Goal: Transaction & Acquisition: Purchase product/service

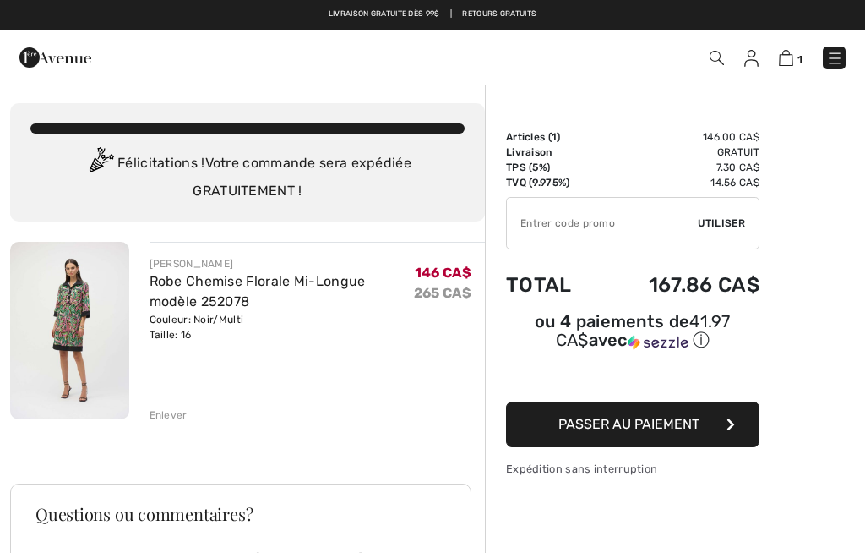
click at [174, 420] on div "Enlever" at bounding box center [169, 414] width 38 height 15
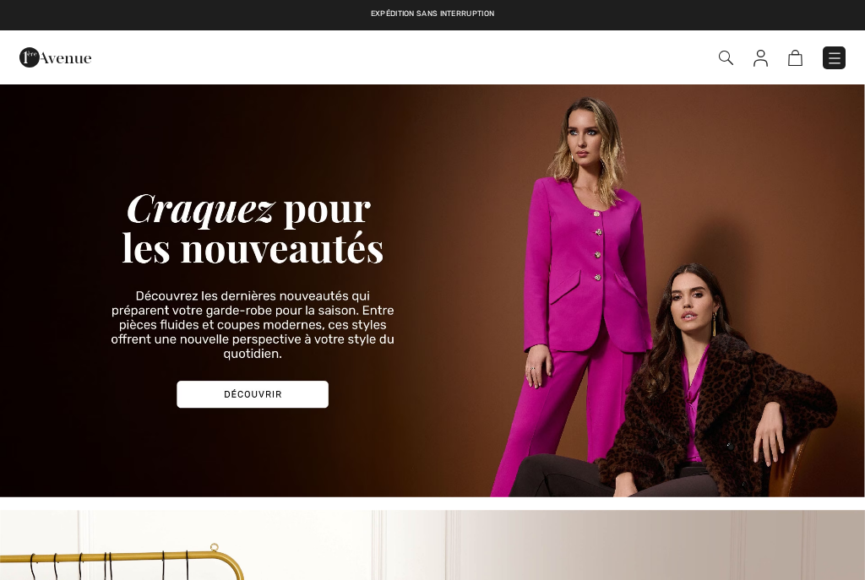
checkbox input "true"
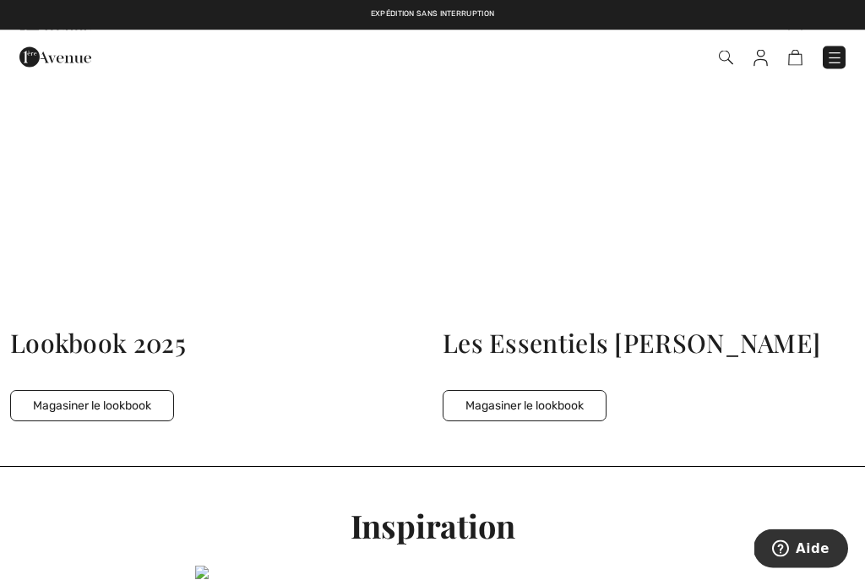
scroll to position [3485, 0]
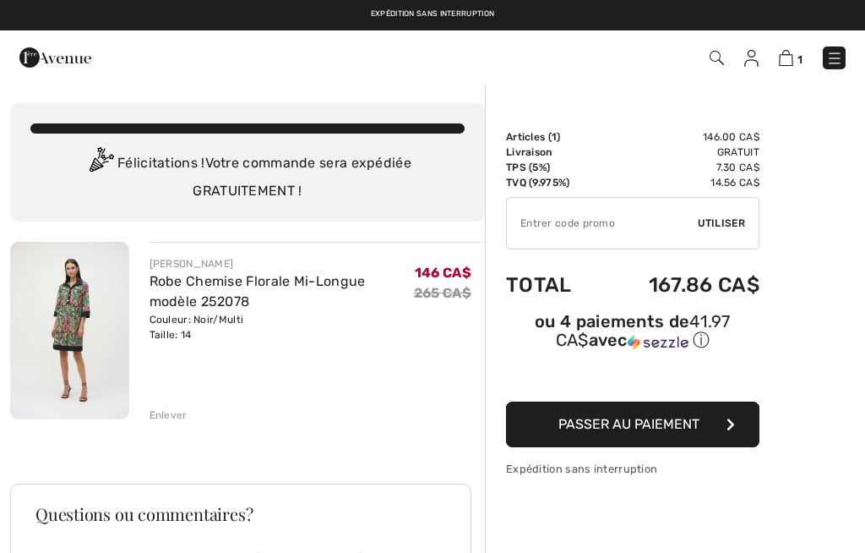
checkbox input "true"
click at [78, 324] on img at bounding box center [69, 330] width 119 height 177
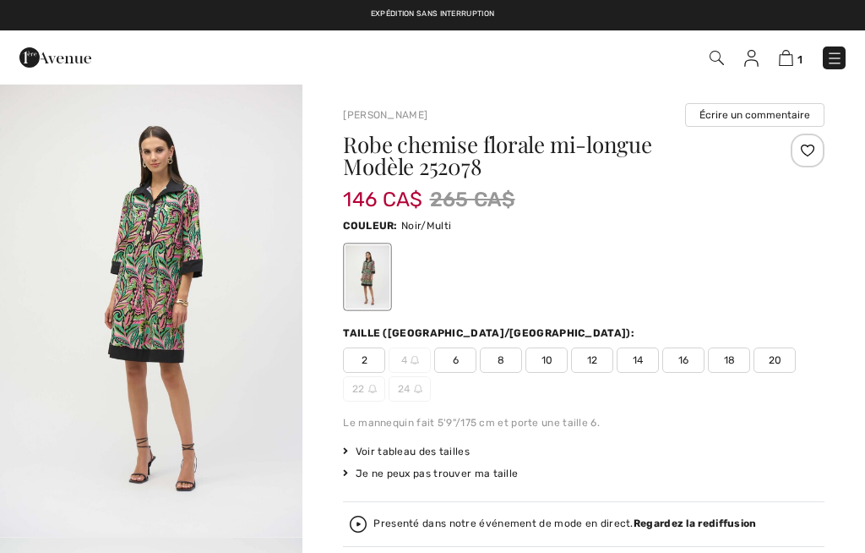
checkbox input "true"
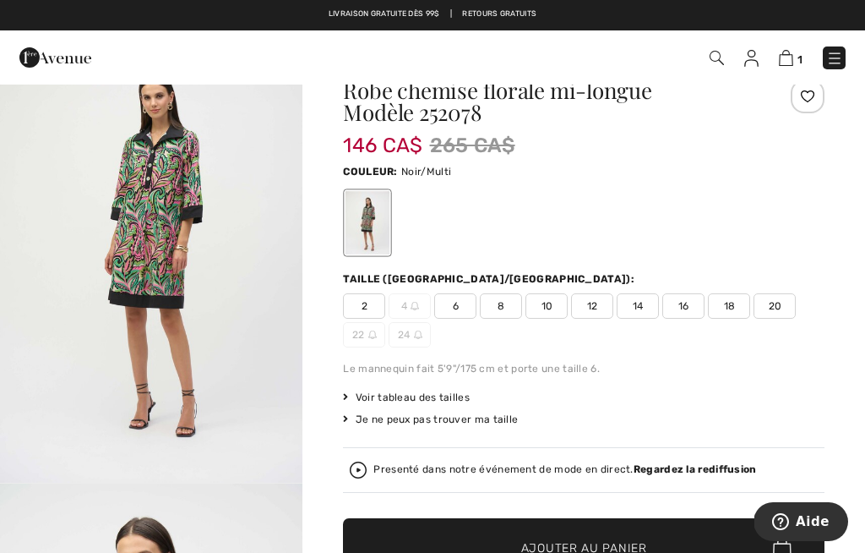
scroll to position [53, 0]
click at [800, 49] on link "1" at bounding box center [791, 57] width 24 height 20
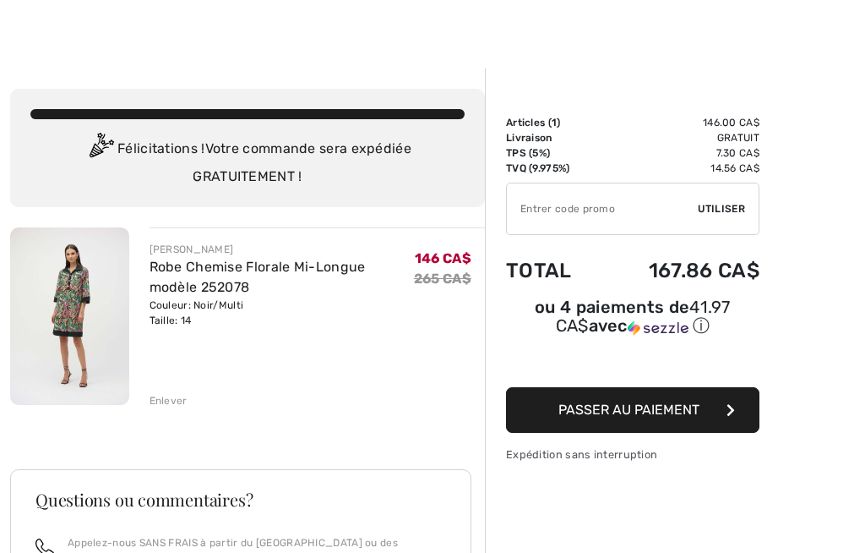
scroll to position [14, 0]
click at [75, 323] on img at bounding box center [69, 315] width 119 height 177
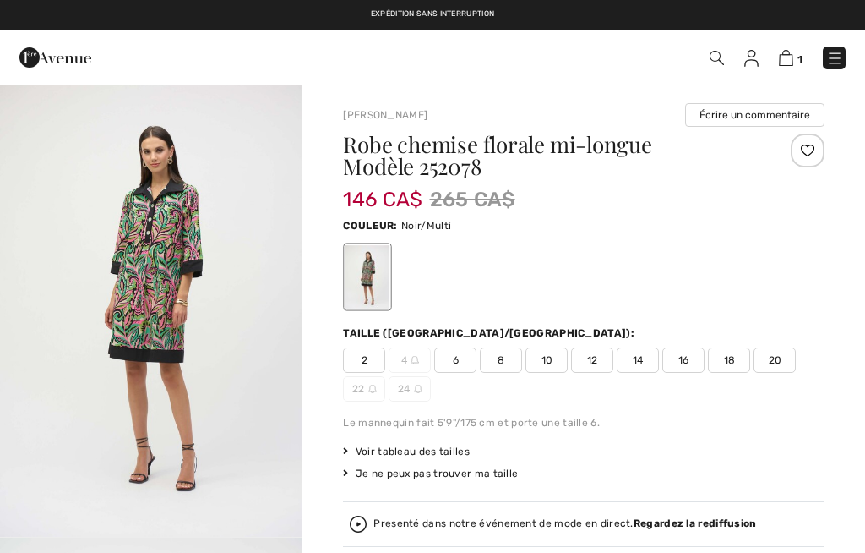
checkbox input "true"
click at [204, 271] on img "1 / 4" at bounding box center [151, 310] width 302 height 454
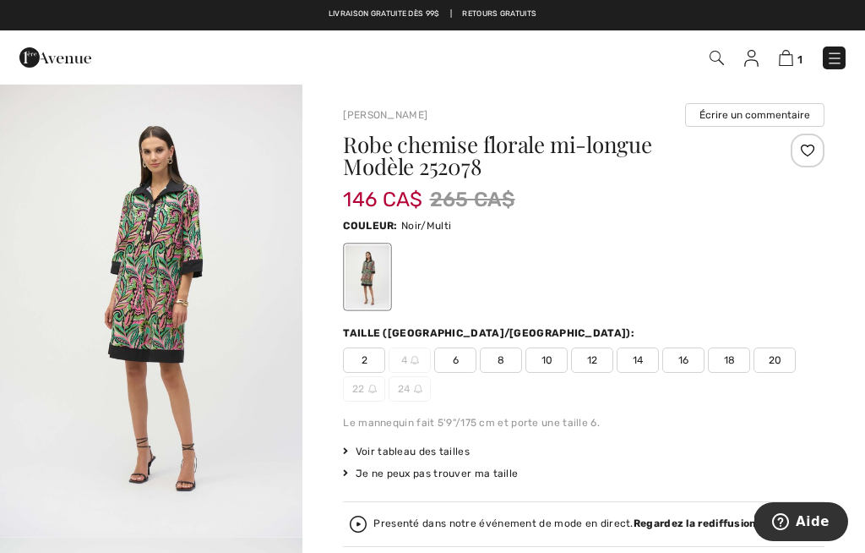
click at [219, 240] on img "1 / 4" at bounding box center [151, 310] width 302 height 454
click at [791, 58] on img at bounding box center [786, 58] width 14 height 16
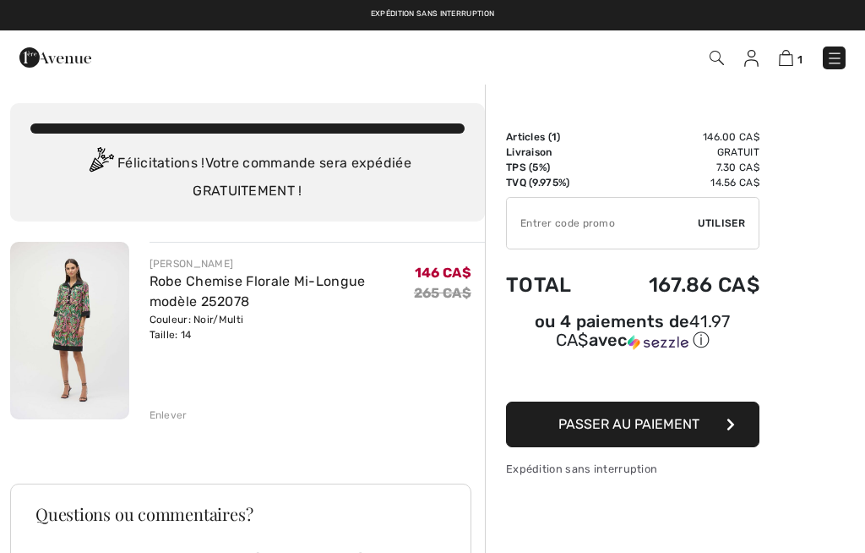
click at [707, 430] on button "Passer au paiement" at bounding box center [632, 424] width 253 height 46
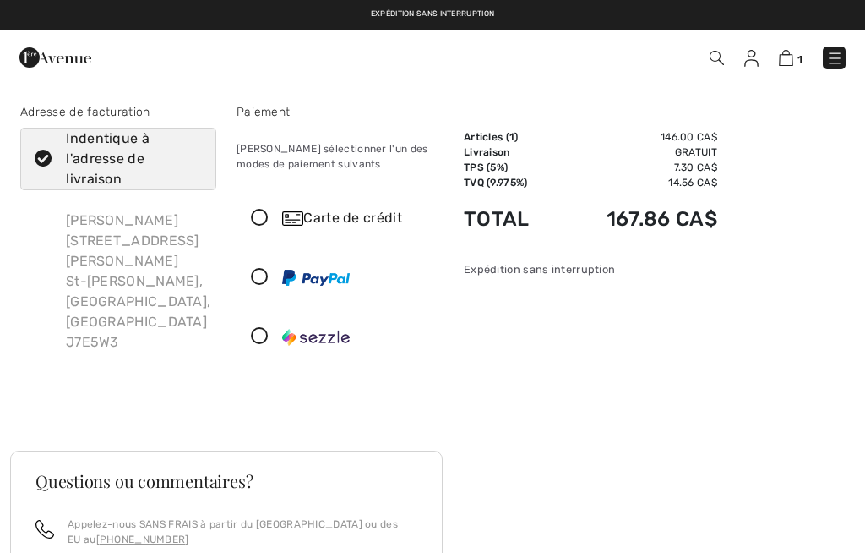
click at [264, 199] on div "Carte de crédit" at bounding box center [334, 218] width 194 height 51
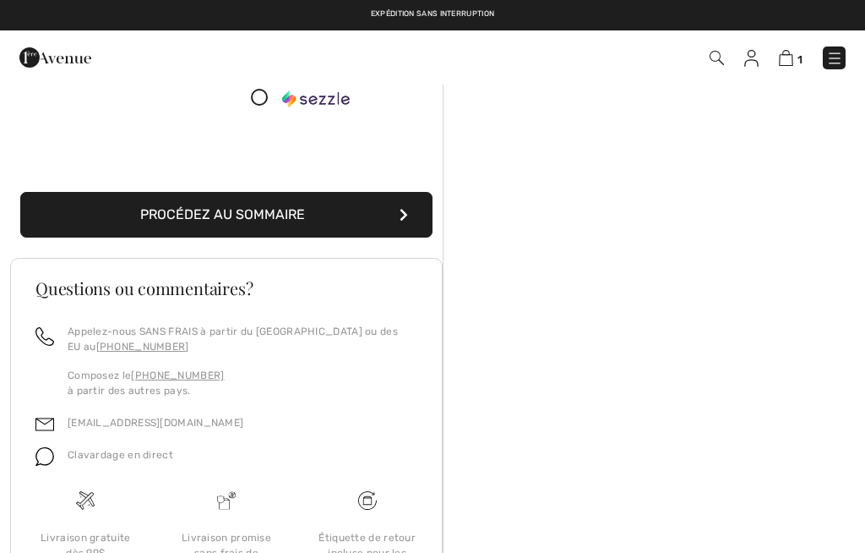
scroll to position [429, 0]
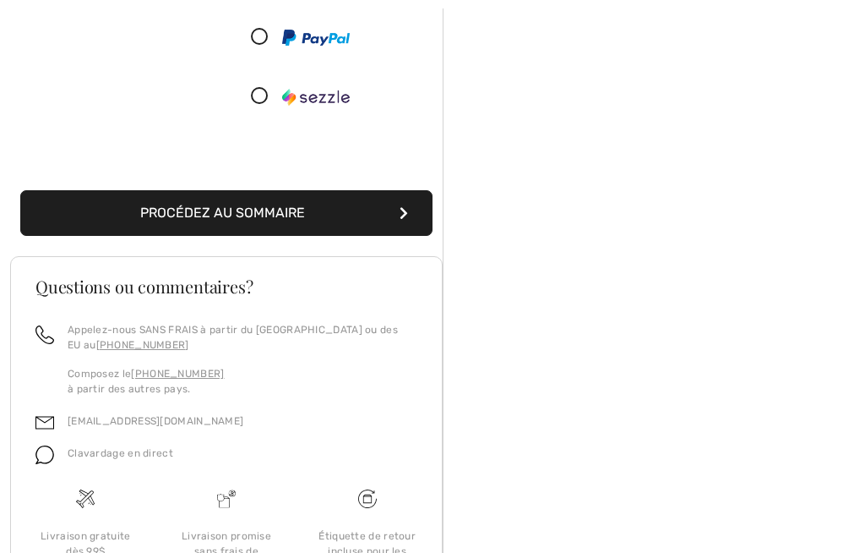
click at [312, 210] on button "Procédez au sommaire" at bounding box center [226, 213] width 412 height 46
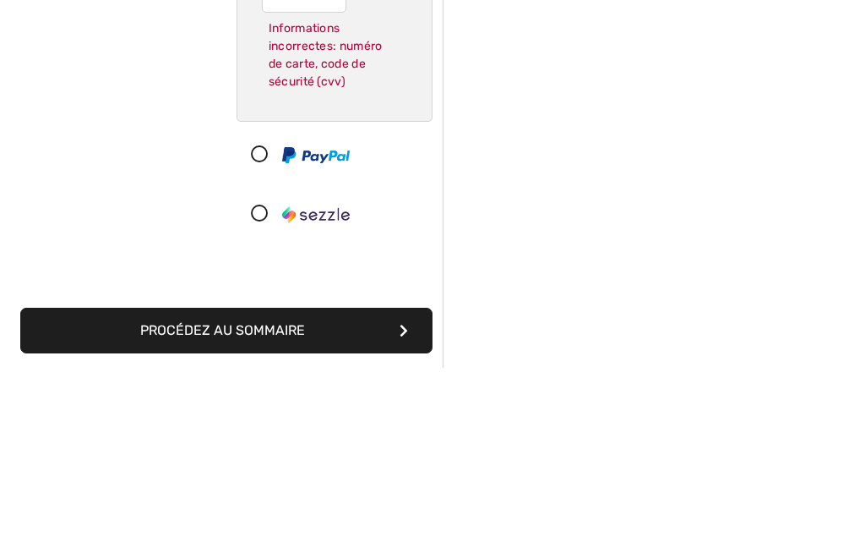
scroll to position [211, 0]
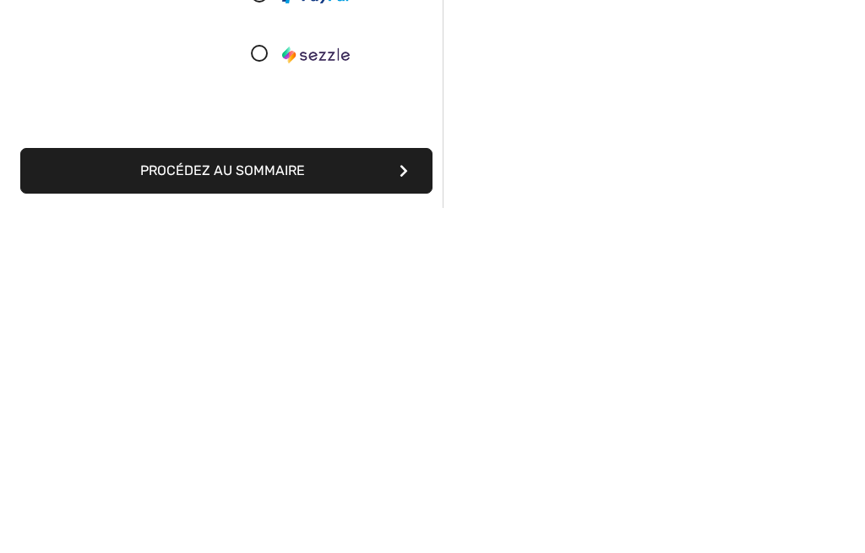
click at [357, 493] on button "Procédez au sommaire" at bounding box center [226, 516] width 412 height 46
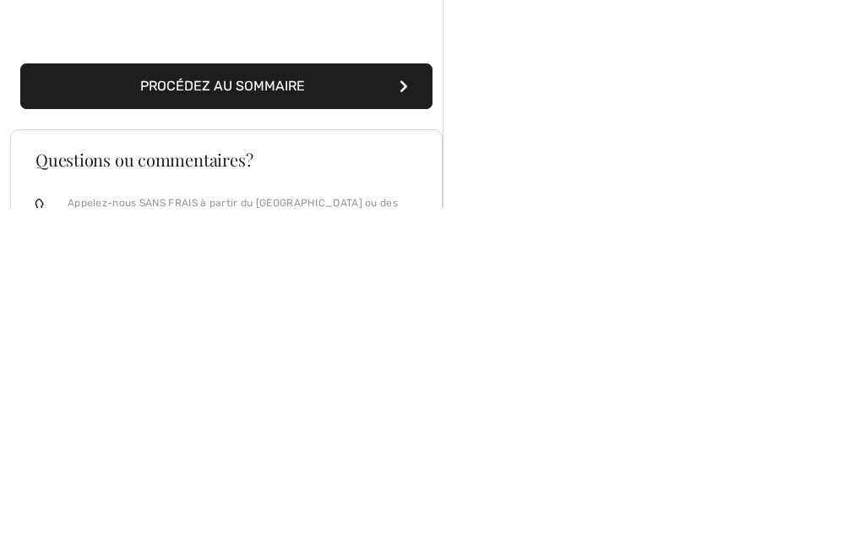
scroll to position [522, 0]
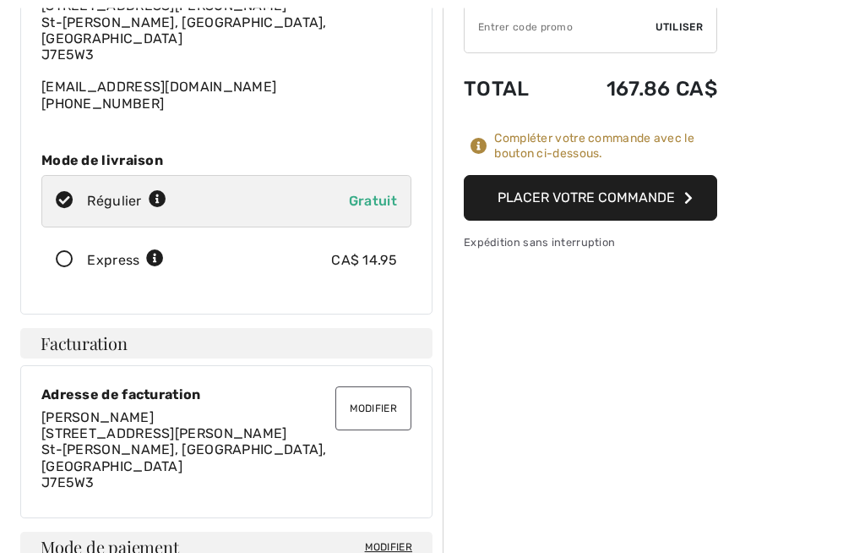
scroll to position [196, 0]
click at [648, 202] on button "Placer votre commande" at bounding box center [590, 198] width 253 height 46
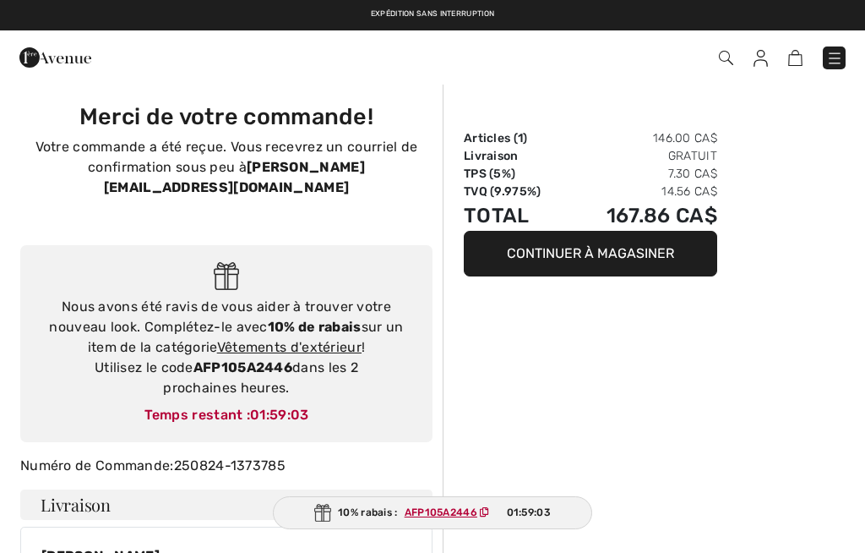
checkbox input "true"
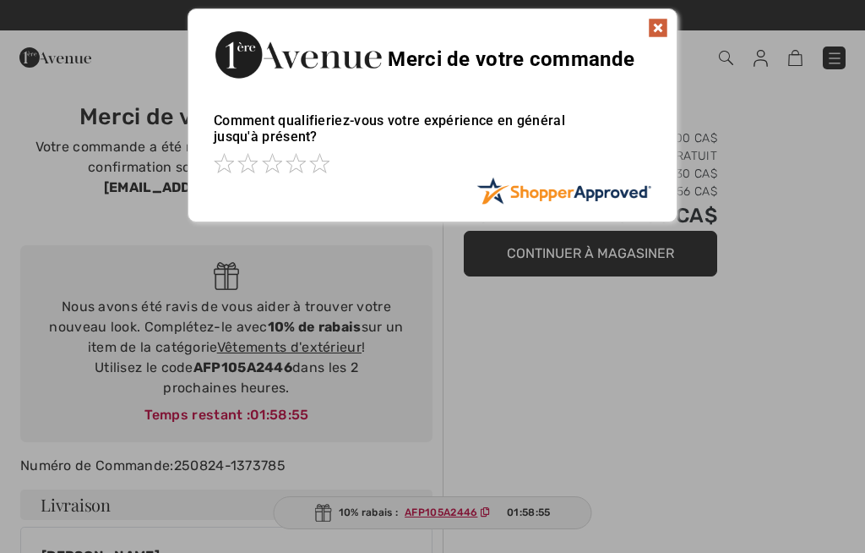
click at [667, 23] on img at bounding box center [658, 28] width 20 height 20
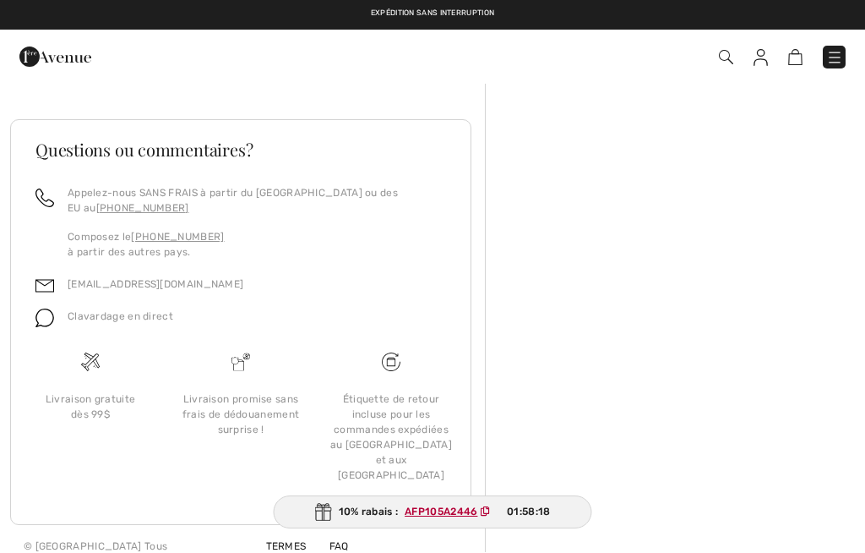
scroll to position [182, 0]
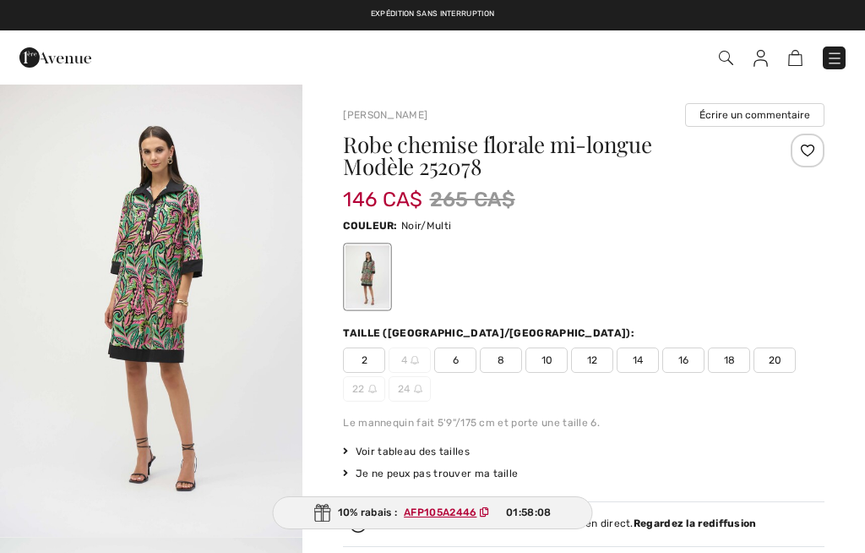
checkbox input "true"
